Goal: Transaction & Acquisition: Purchase product/service

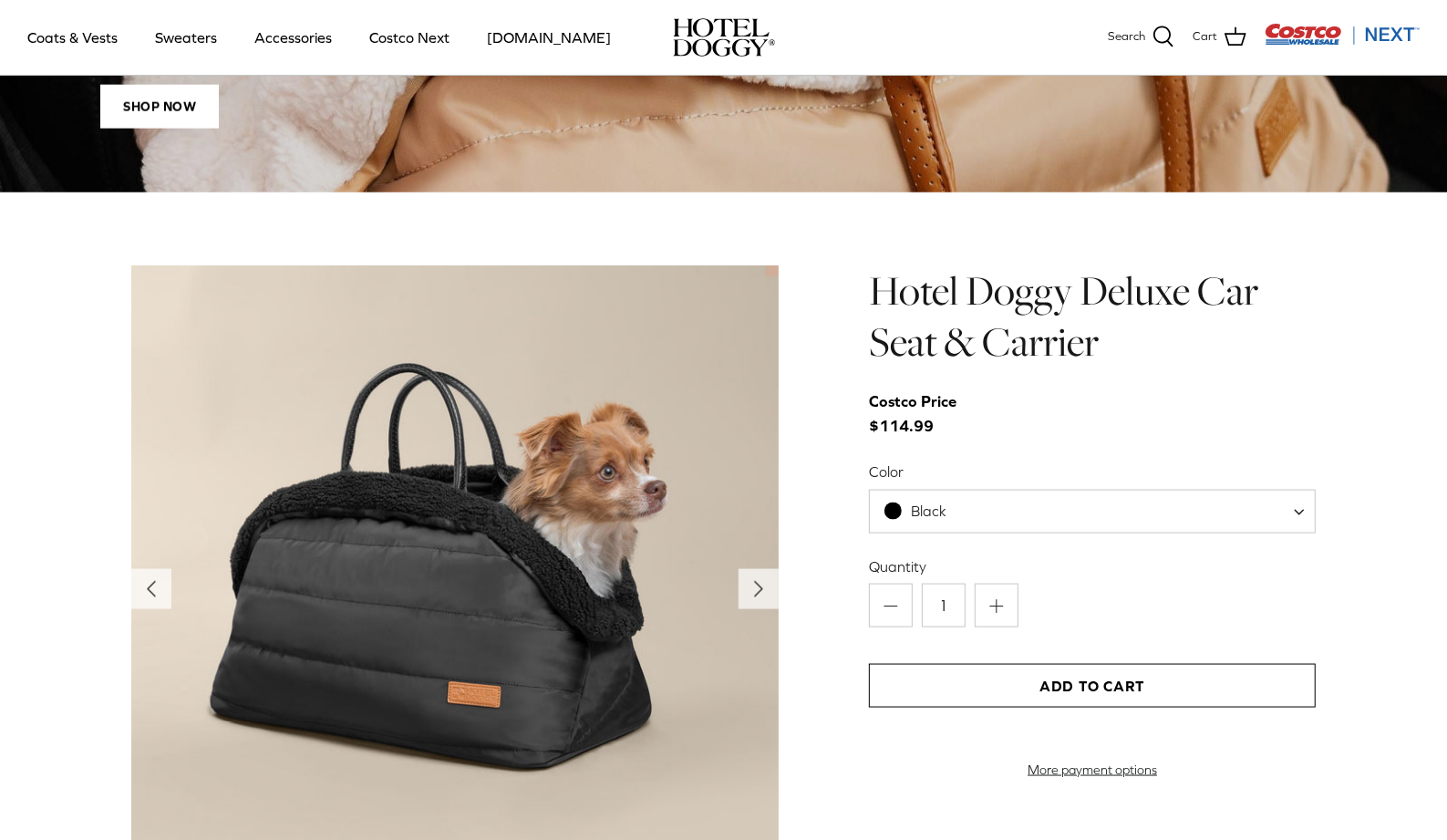
scroll to position [1487, 0]
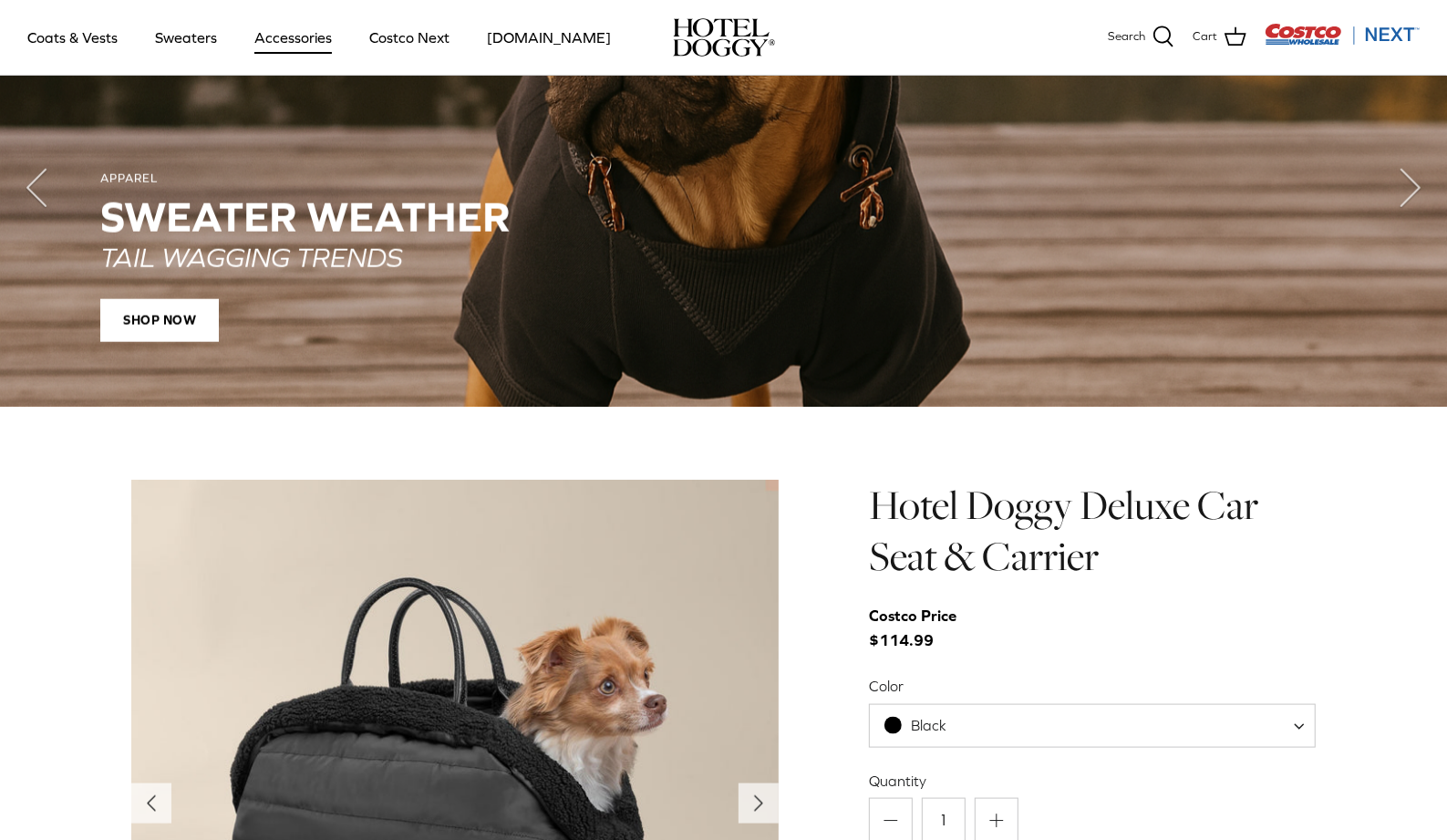
click at [305, 47] on link "Accessories" at bounding box center [293, 38] width 110 height 62
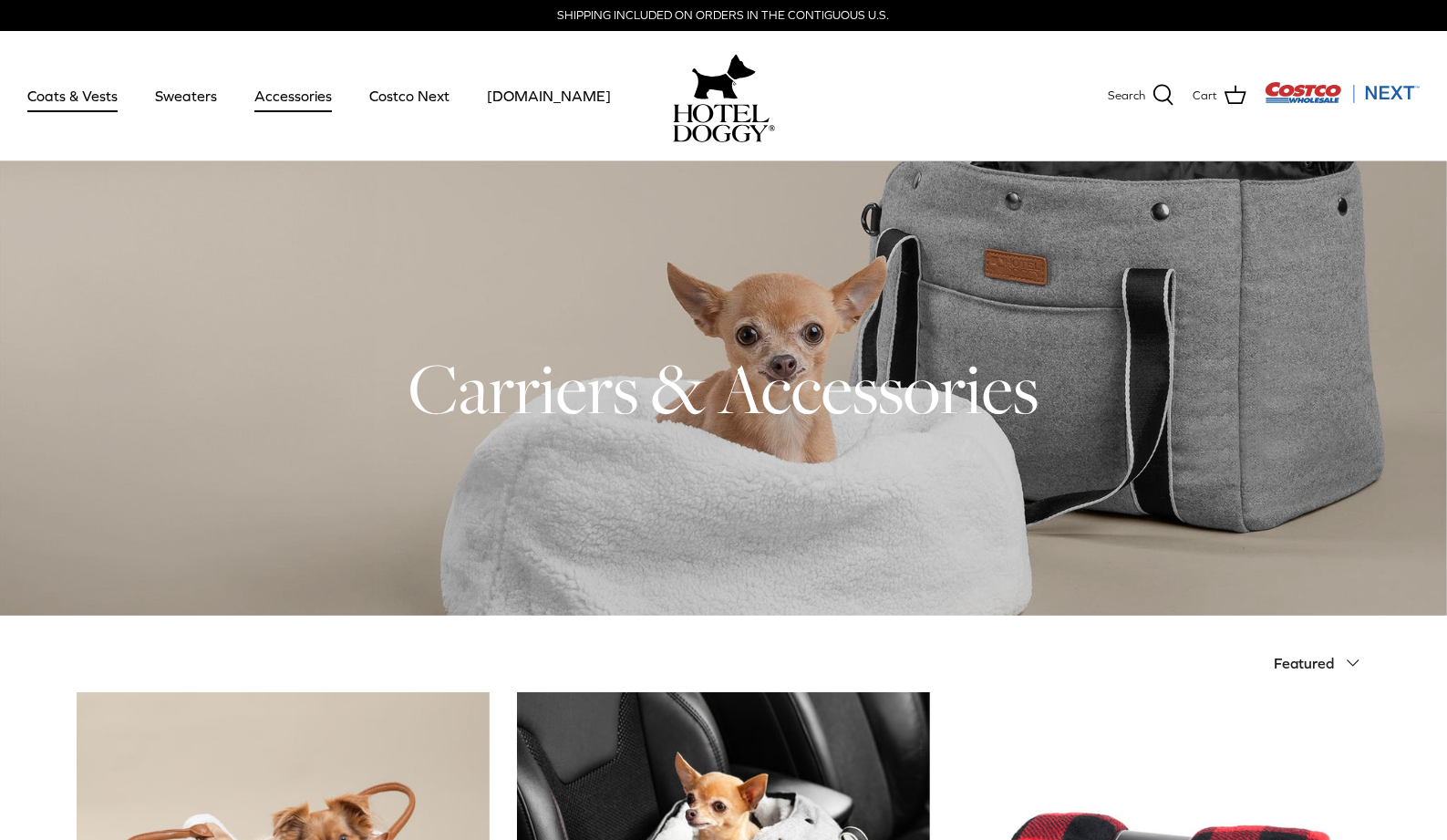
click at [82, 98] on link "Coats & Vests" at bounding box center [72, 96] width 123 height 62
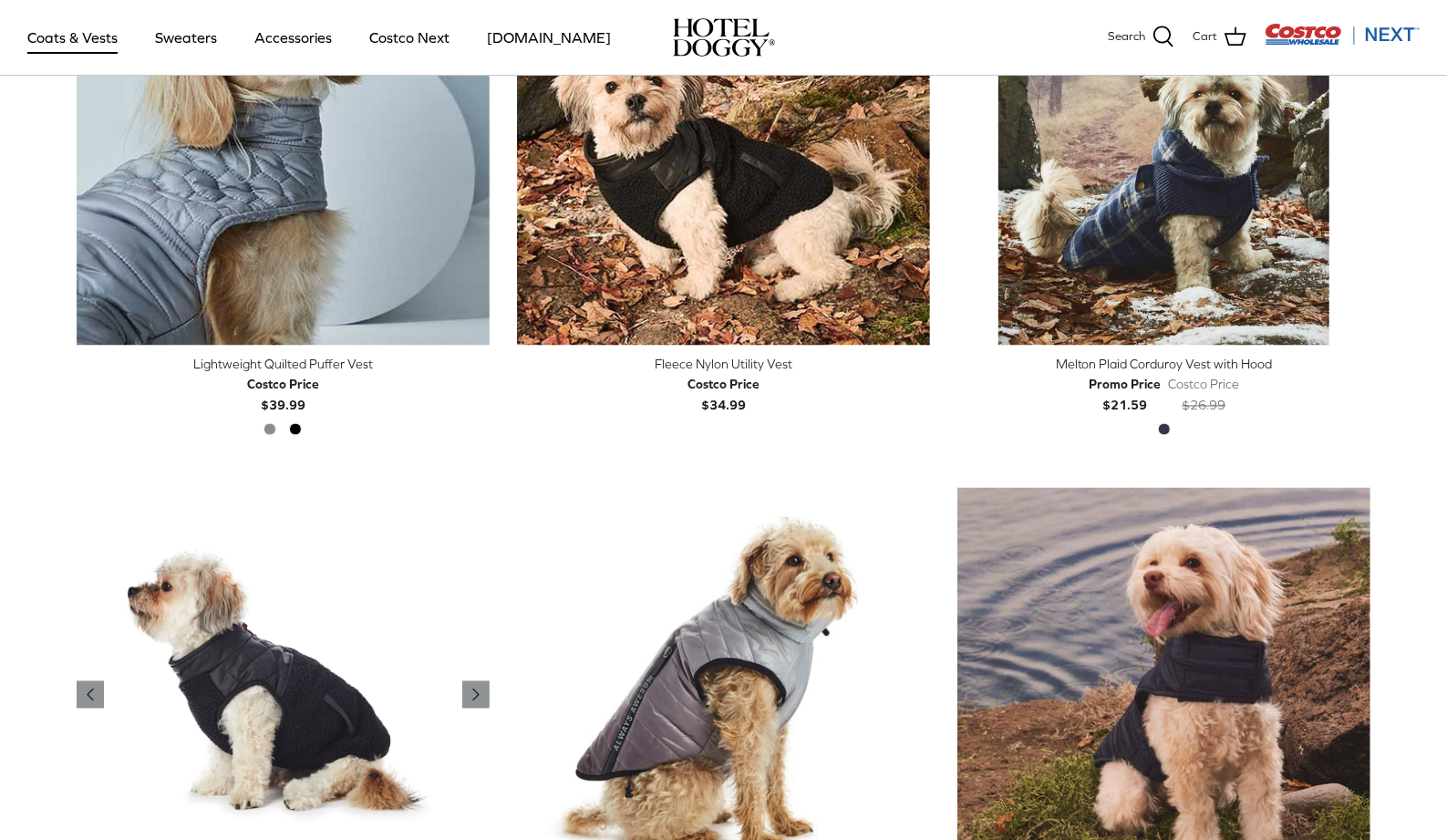
scroll to position [2177, 0]
